Goal: Find specific page/section: Find specific page/section

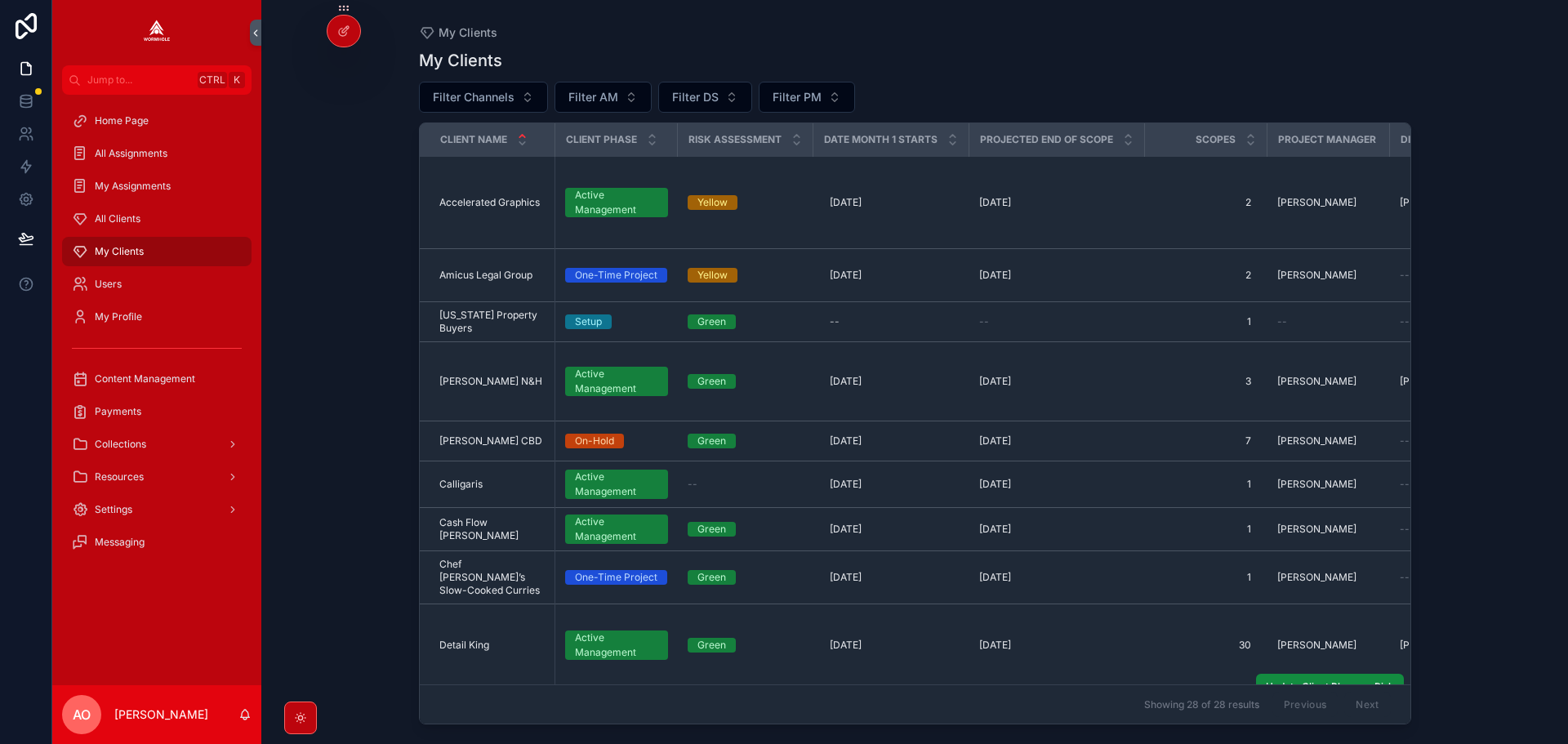
click at [469, 721] on span "Doctronic" at bounding box center [462, 728] width 45 height 13
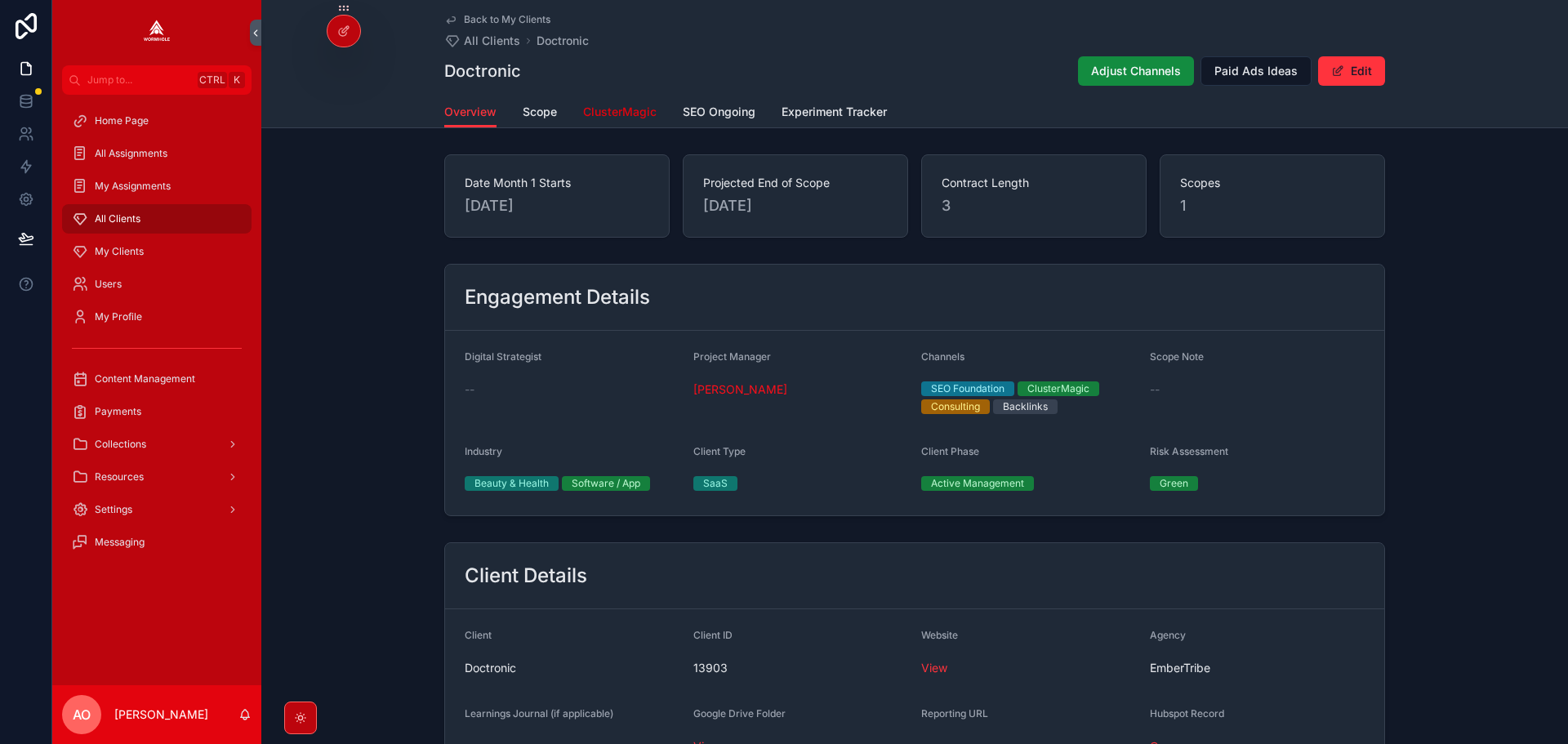
click at [646, 110] on span "ClusterMagic" at bounding box center [620, 112] width 74 height 16
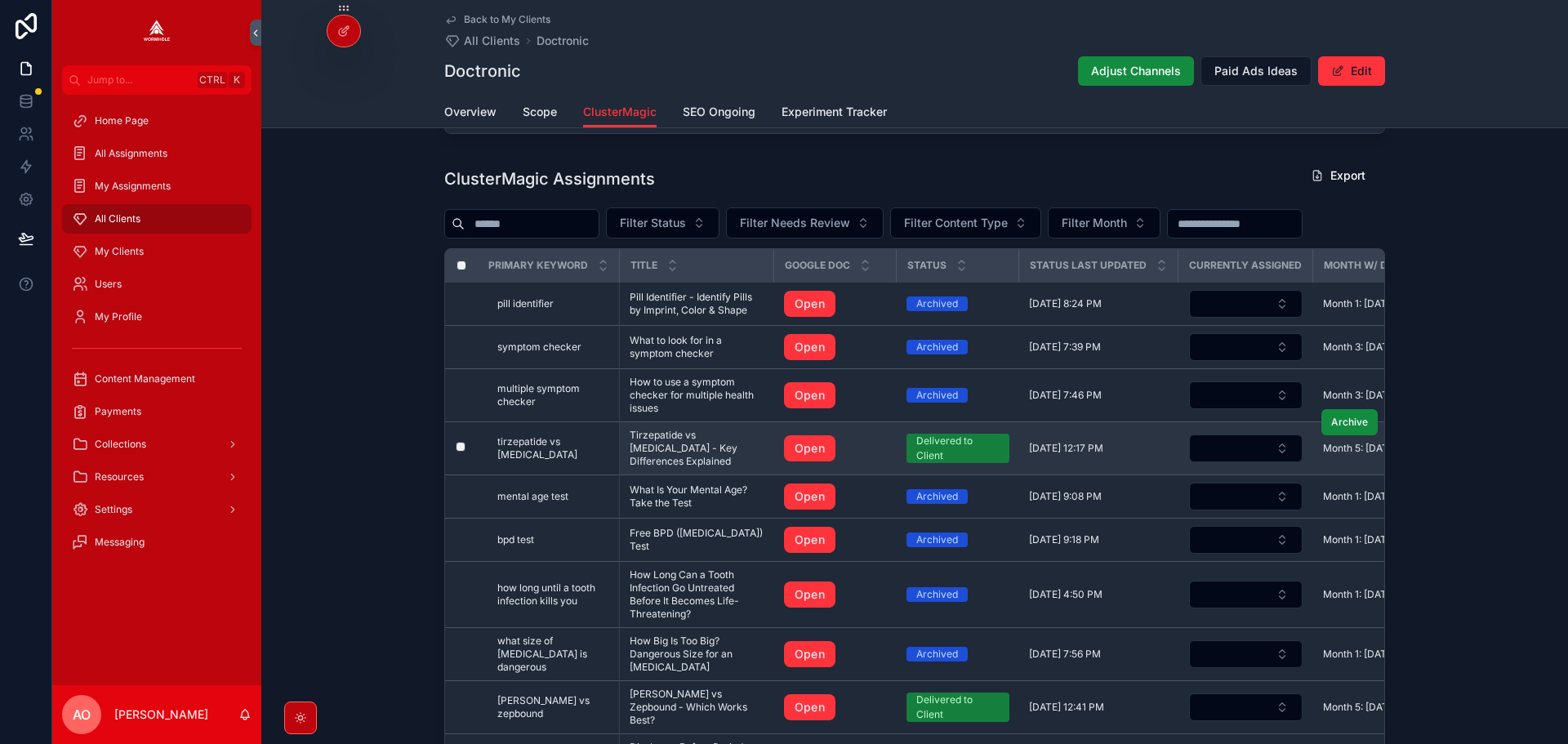
scroll to position [1470, 0]
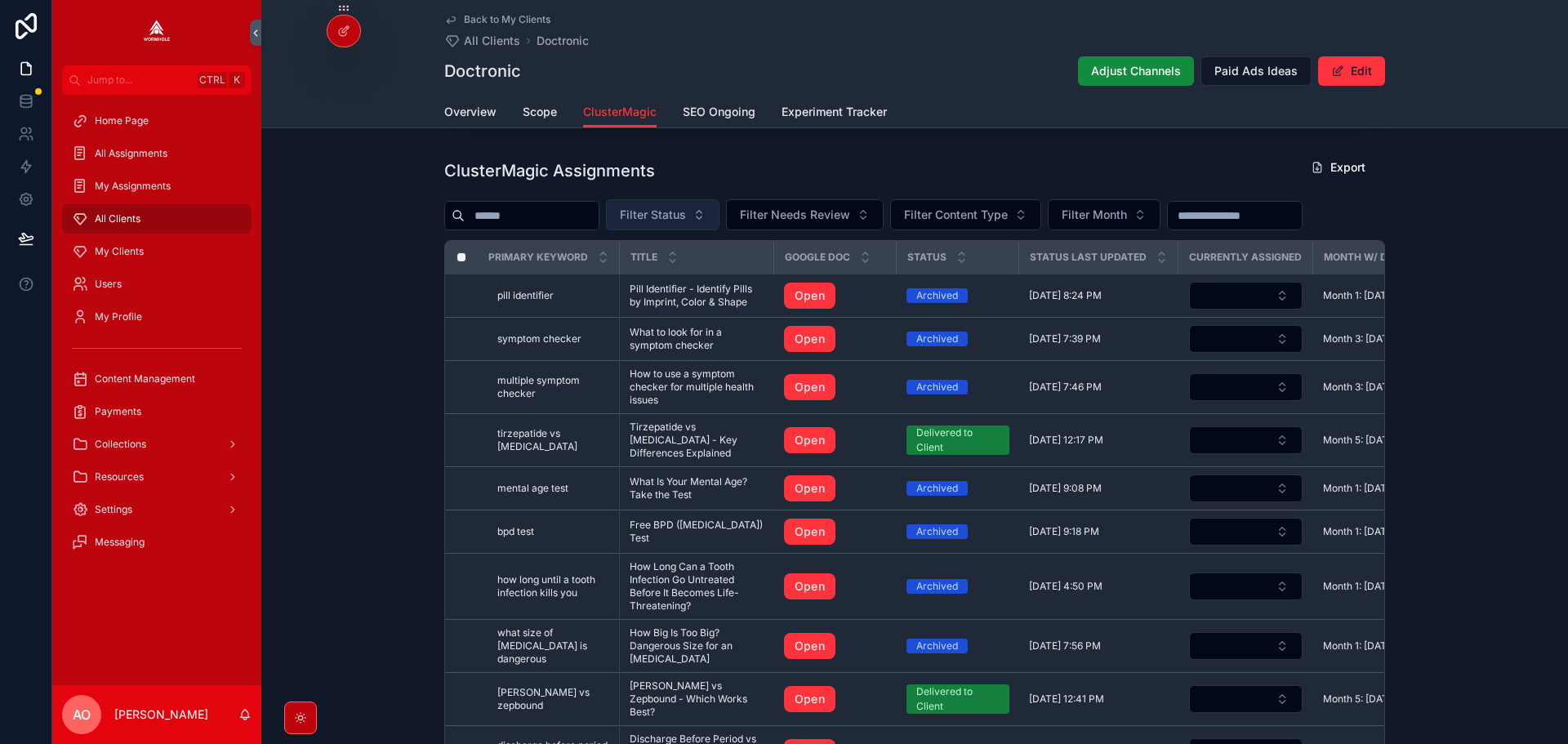
click at [684, 209] on button "Filter Status" at bounding box center [662, 214] width 114 height 31
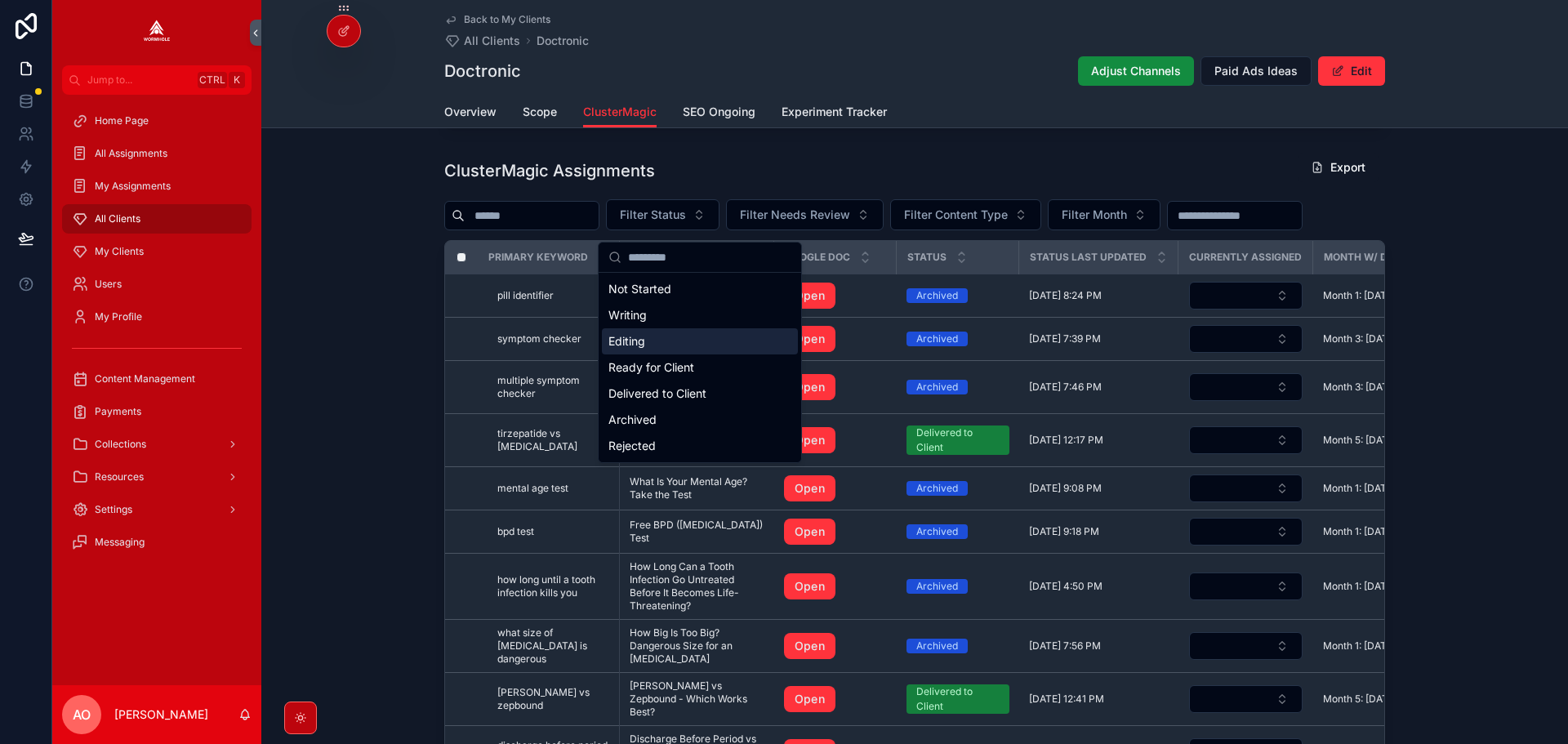
click at [678, 334] on div "Editing" at bounding box center [700, 341] width 196 height 26
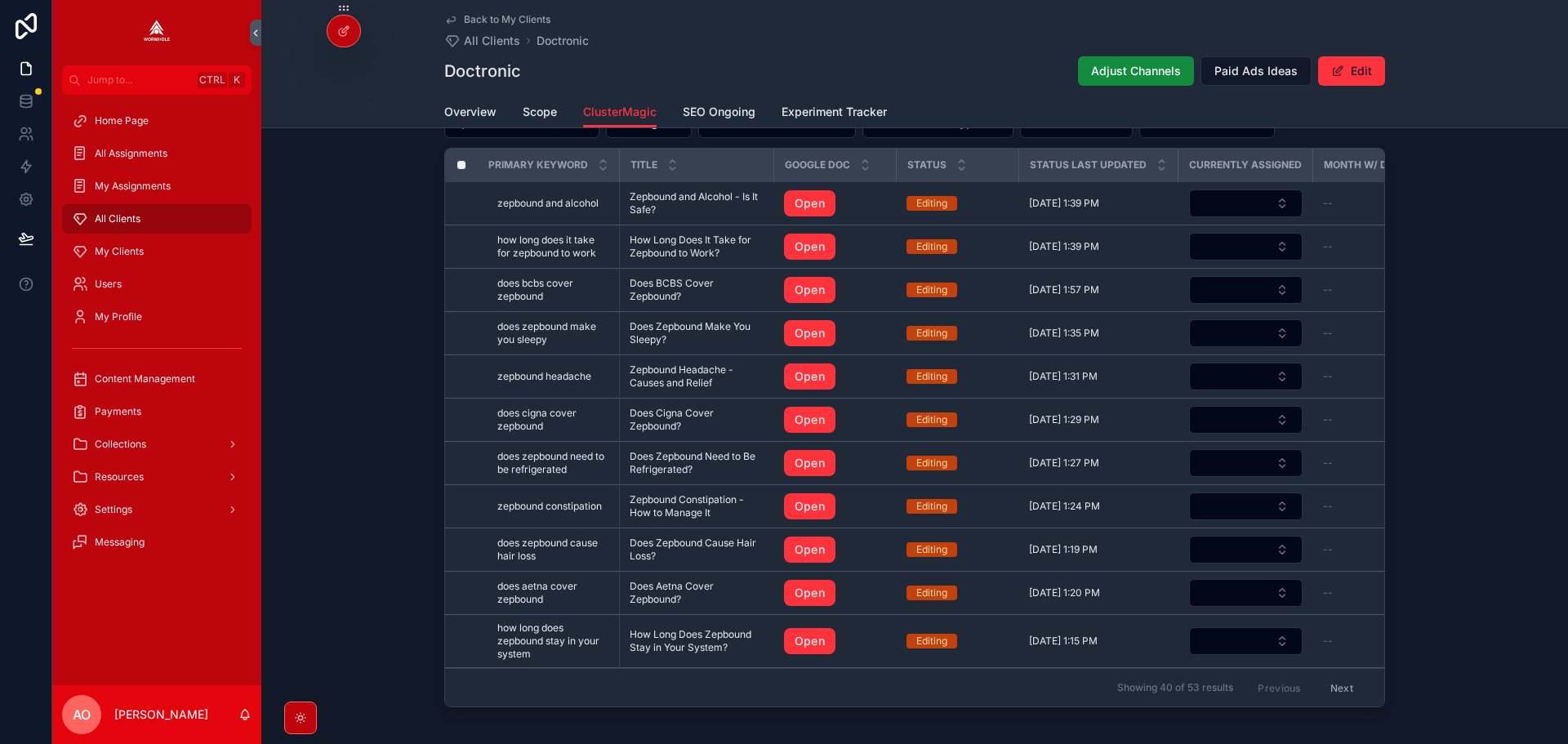
scroll to position [1562, 0]
click at [1342, 690] on button "Next" at bounding box center [1342, 686] width 45 height 25
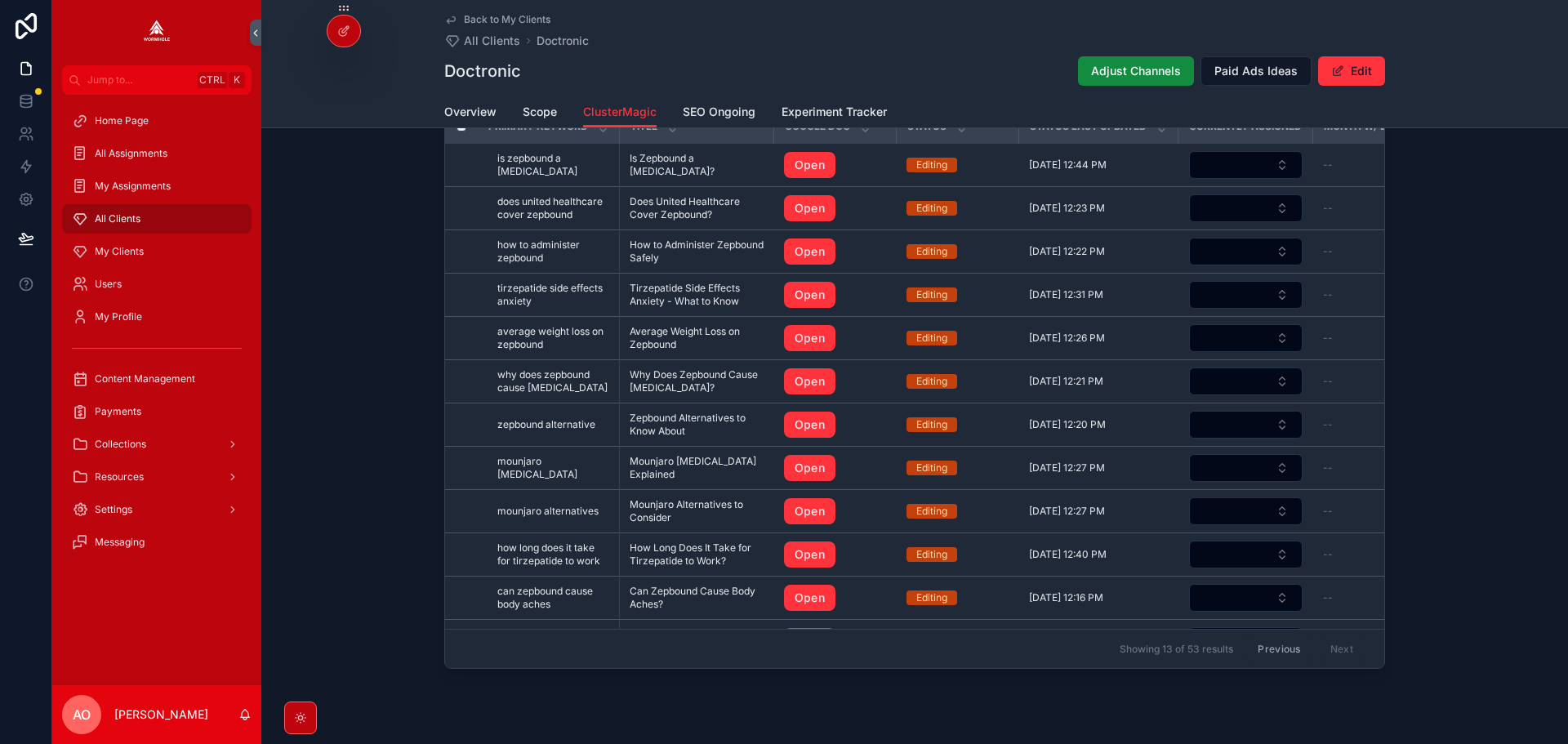
scroll to position [1562, 0]
